Goal: Understand process/instructions: Learn how to perform a task or action

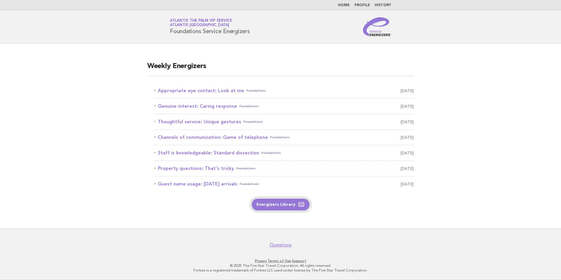
click at [271, 203] on link "Energizers Library" at bounding box center [281, 205] width 58 height 12
click at [215, 88] on link "Appropriate eye contact: Look at me Foundations [DATE]" at bounding box center [283, 91] width 259 height 8
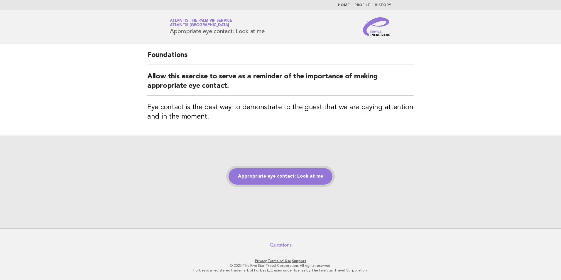
click at [286, 178] on link "Appropriate eye contact: Look at me" at bounding box center [281, 176] width 104 height 16
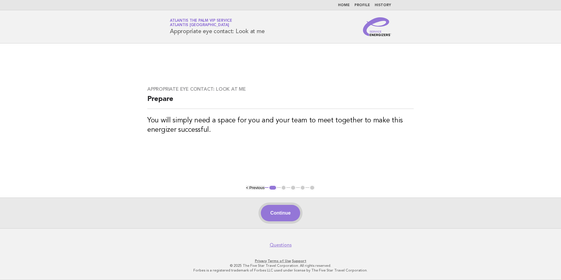
click at [284, 212] on button "Continue" at bounding box center [280, 213] width 39 height 16
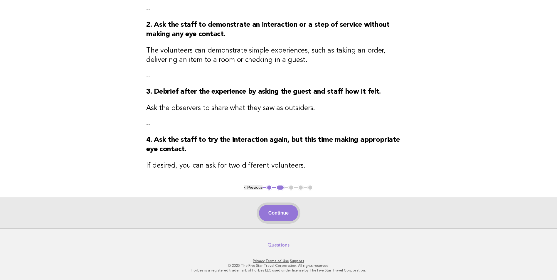
click at [270, 211] on button "Continue" at bounding box center [278, 213] width 39 height 16
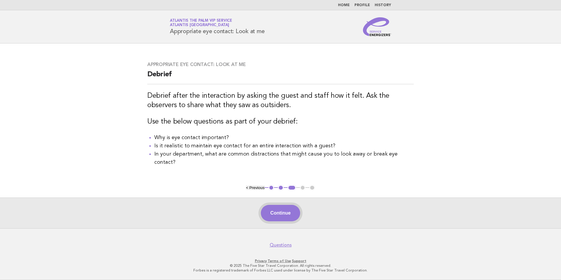
click at [288, 209] on button "Continue" at bounding box center [280, 213] width 39 height 16
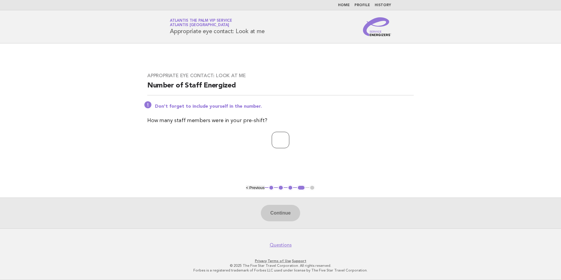
click at [279, 144] on input "number" at bounding box center [281, 140] width 18 height 16
type input "*"
click at [266, 217] on button "Continue" at bounding box center [280, 213] width 39 height 16
